Goal: Information Seeking & Learning: Learn about a topic

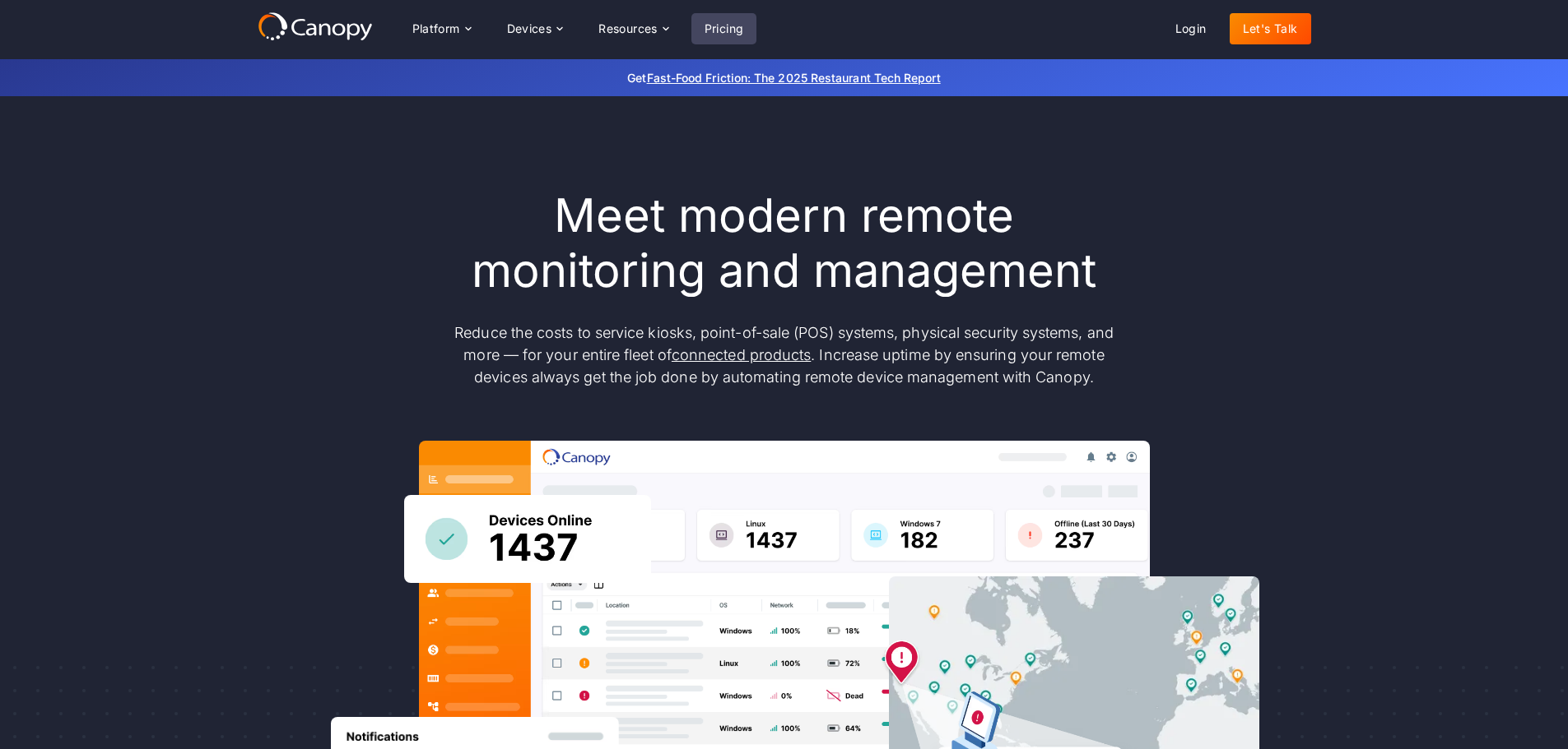
click at [735, 18] on link "Pricing" at bounding box center [724, 28] width 65 height 31
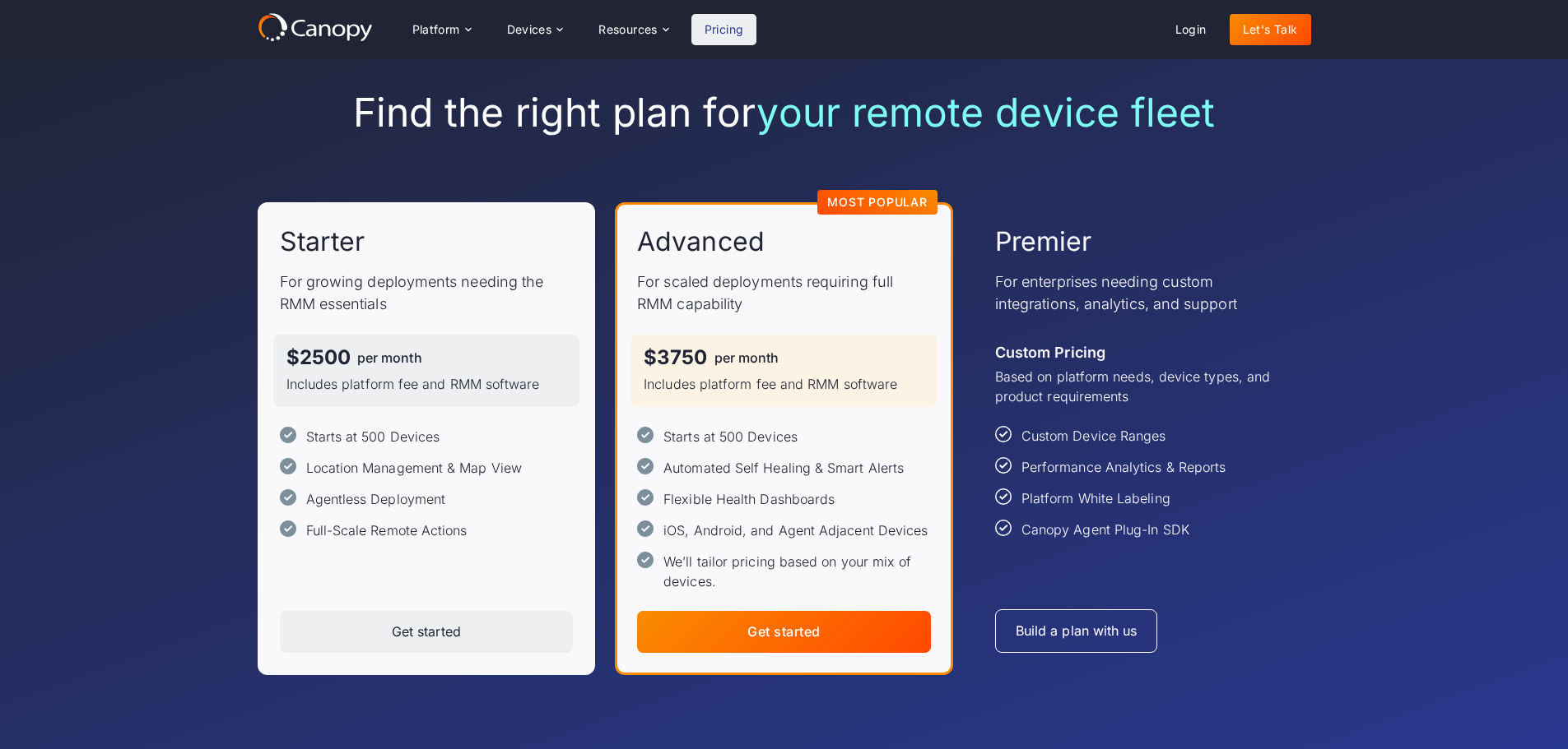
scroll to position [61, 0]
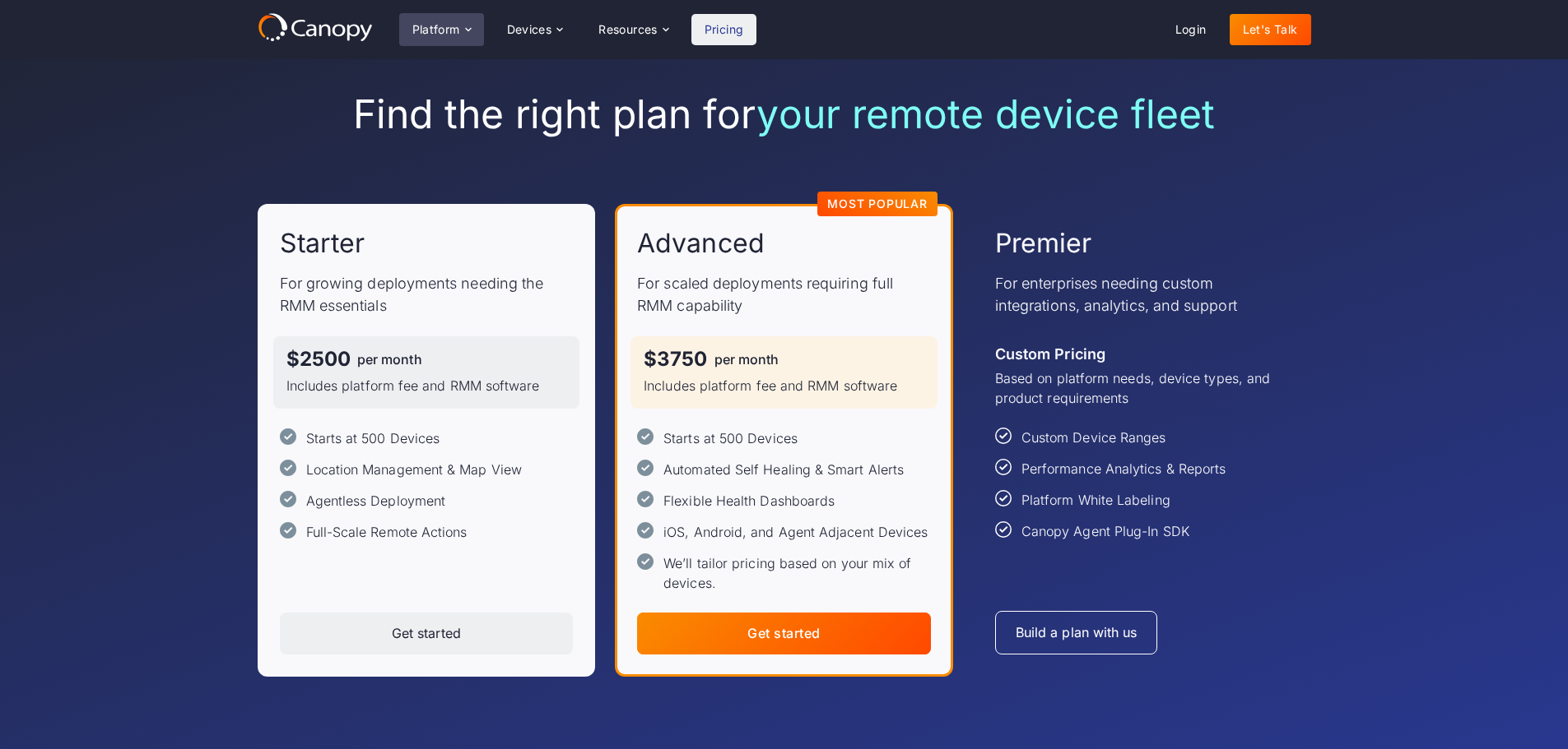
click at [447, 25] on div "Platform" at bounding box center [436, 29] width 48 height 11
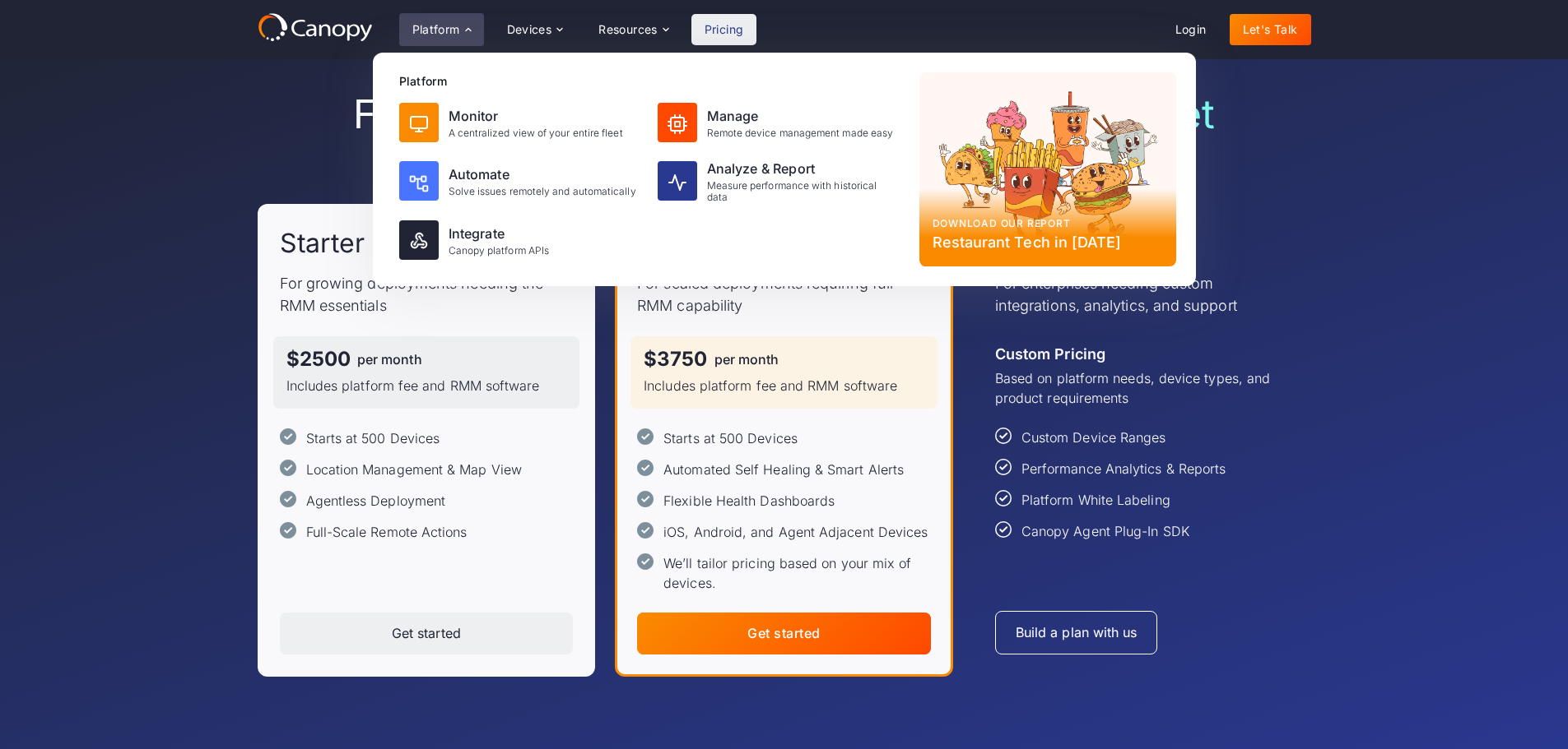
click at [394, 507] on div "Agentless Deployment" at bounding box center [376, 501] width 140 height 19
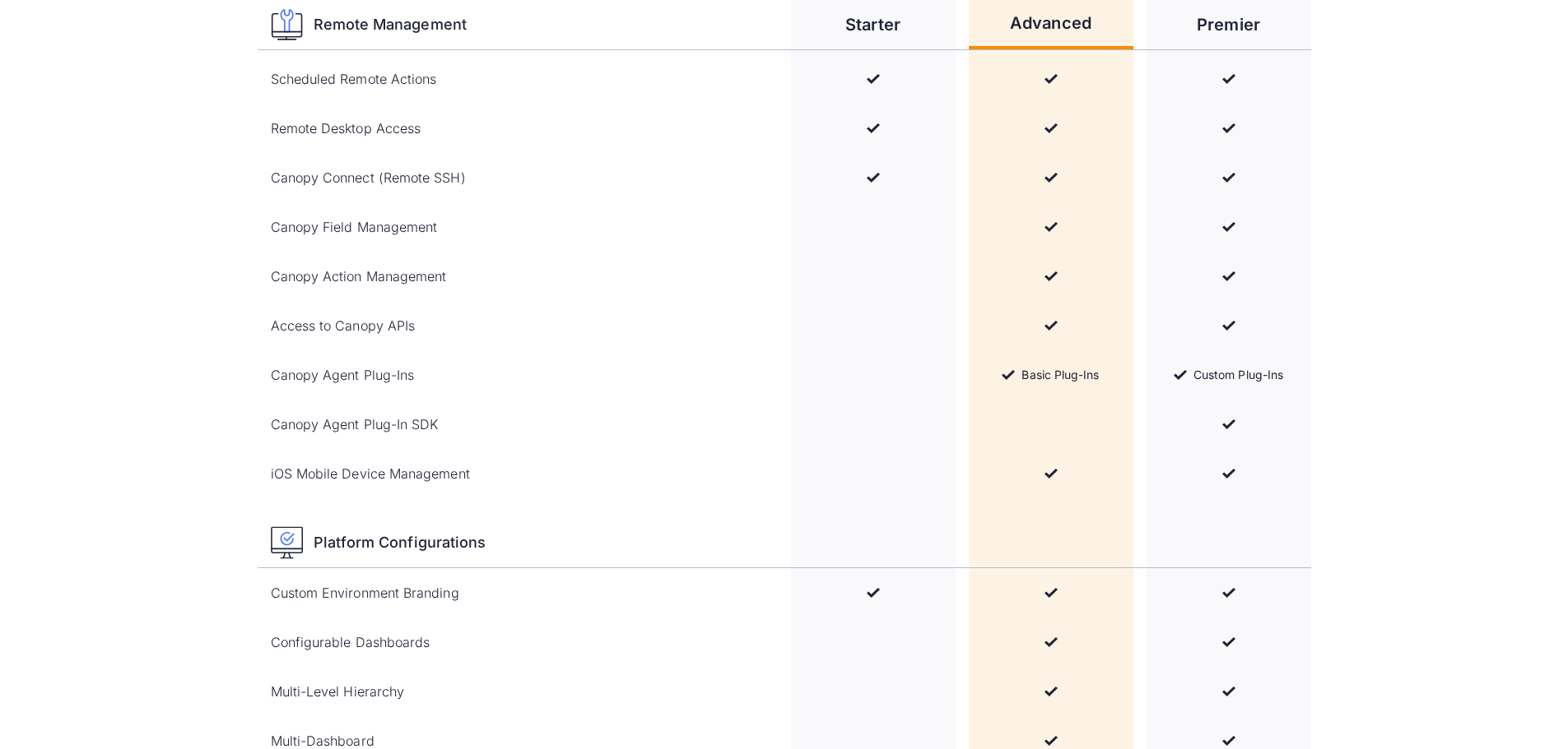
scroll to position [2236, 0]
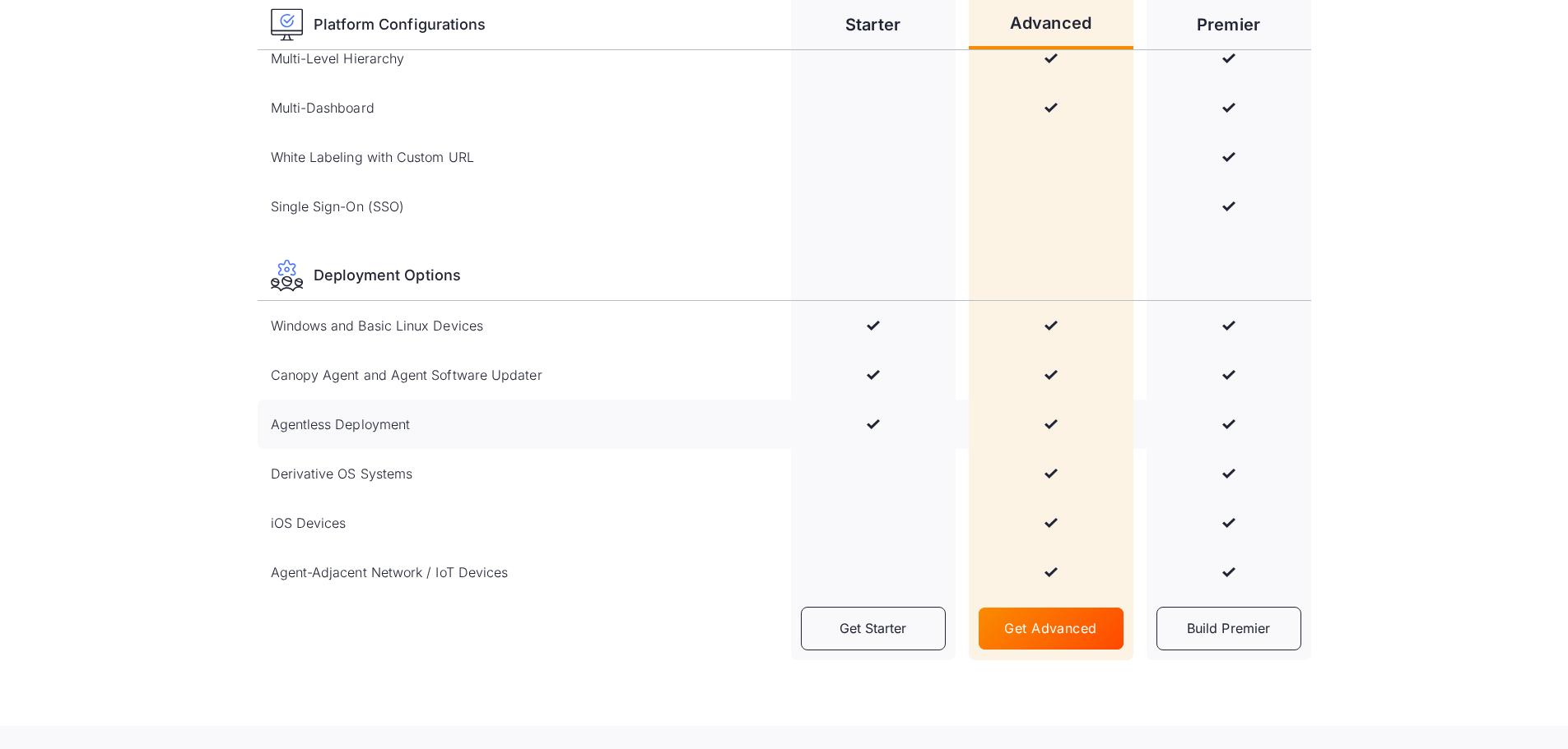
click at [354, 417] on div "Agentless Deployment" at bounding box center [341, 424] width 140 height 19
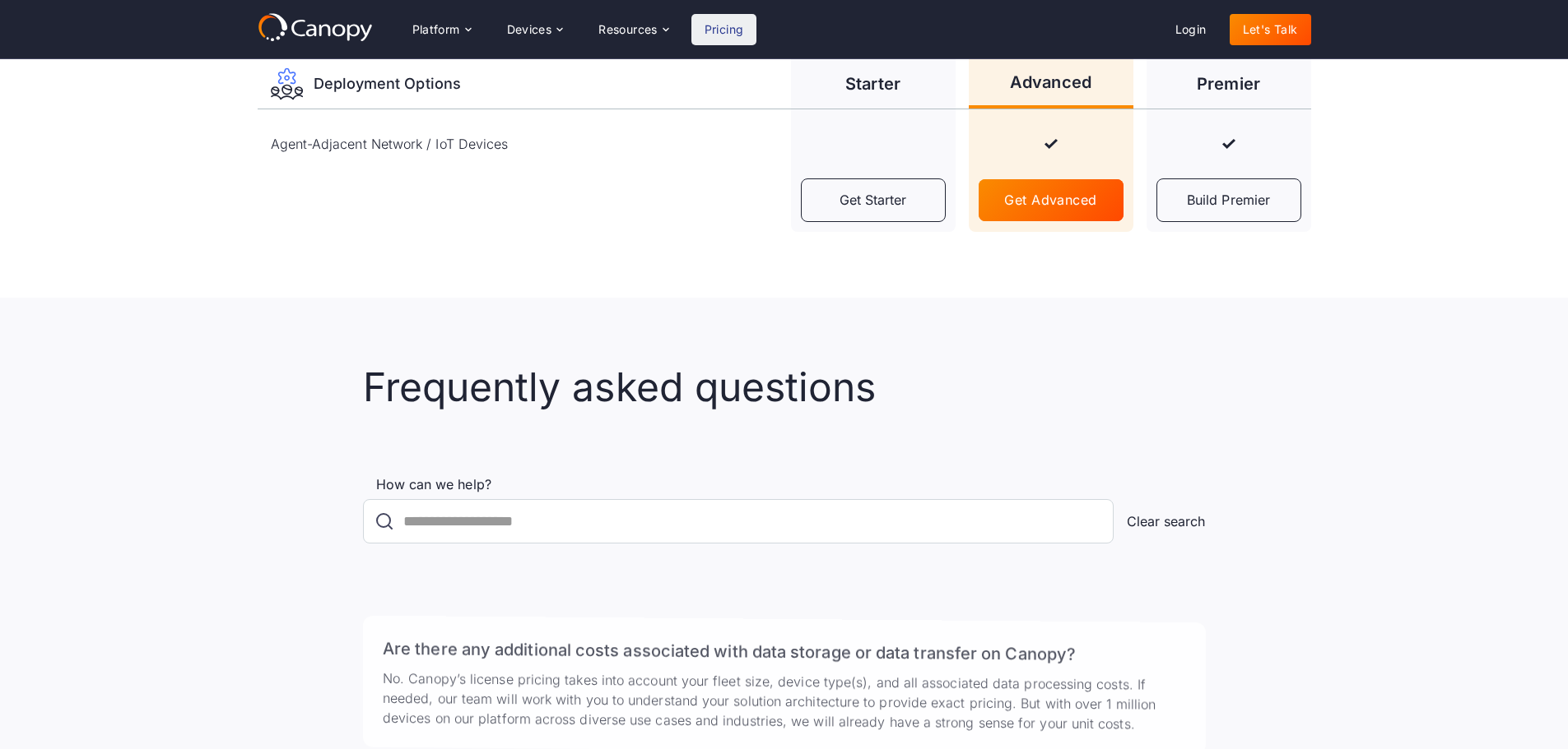
scroll to position [2665, 0]
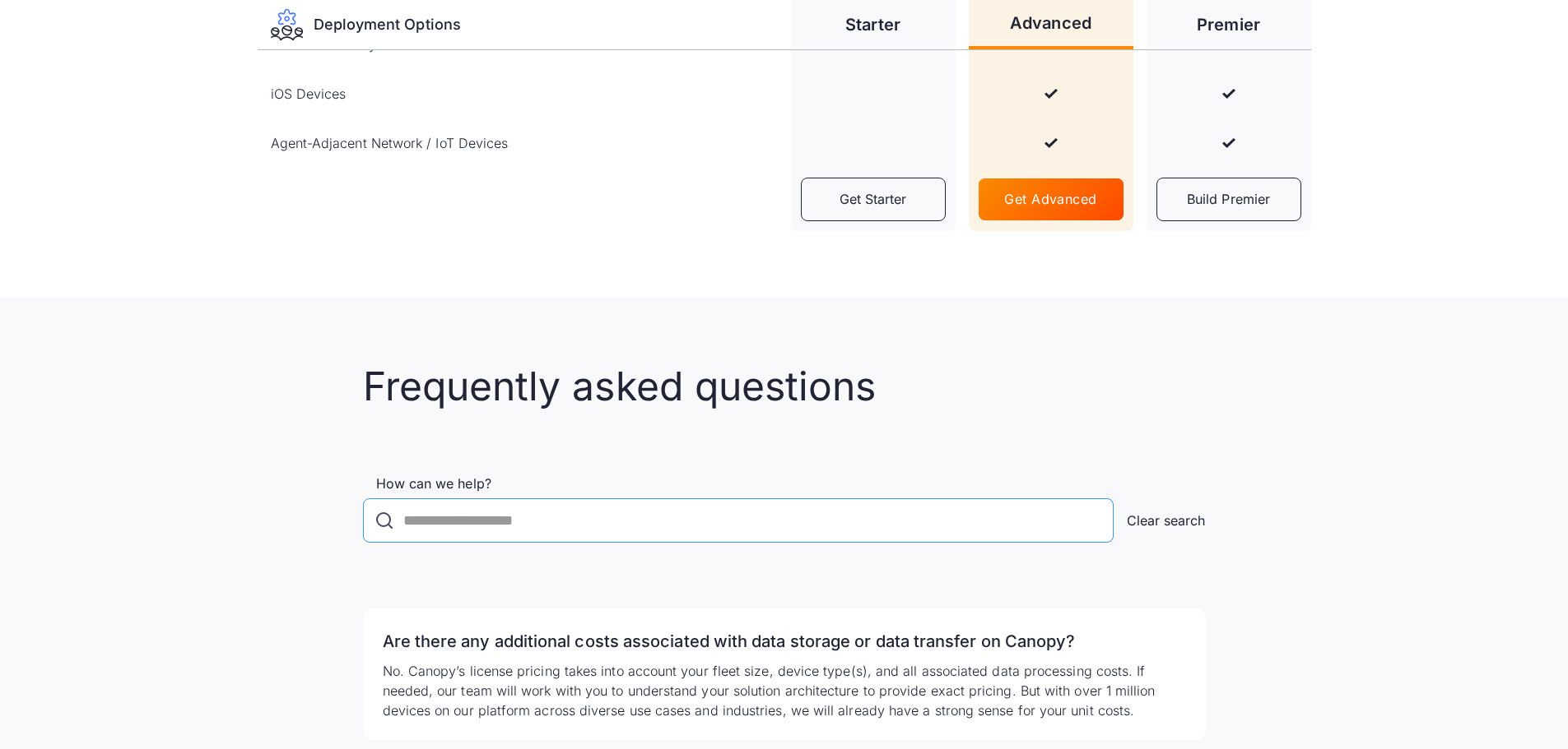
click at [597, 529] on input "How can we help?" at bounding box center [738, 521] width 750 height 44
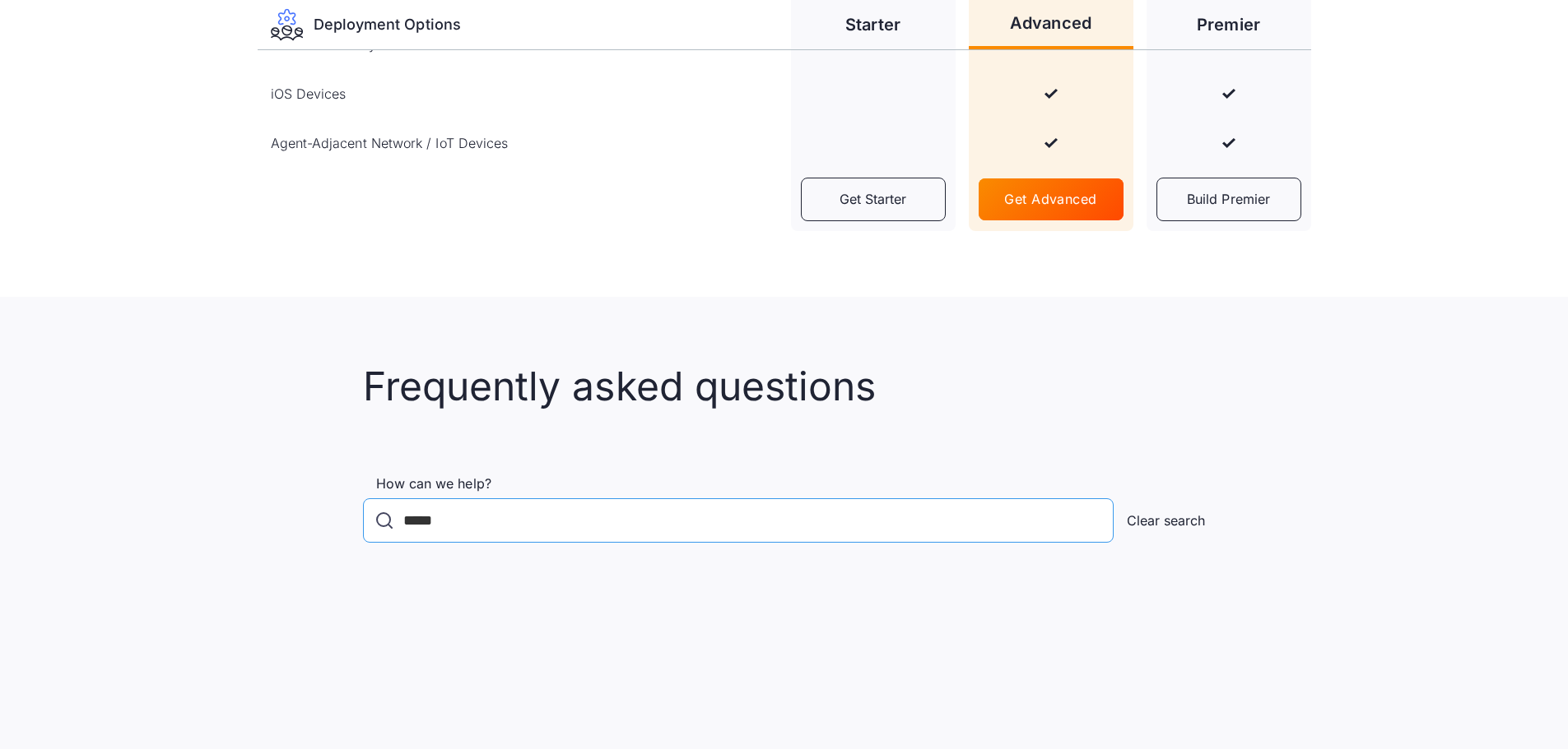
type input "*****"
